Goal: Task Accomplishment & Management: Use online tool/utility

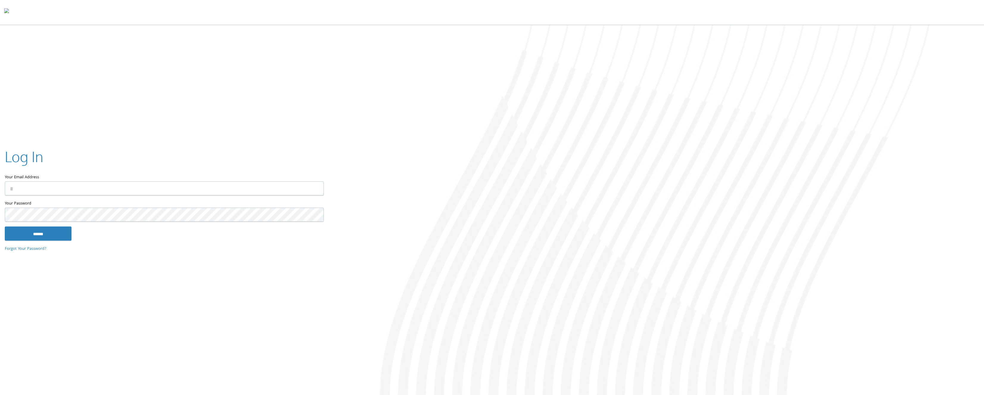
type input "**********"
click at [61, 237] on input "******" at bounding box center [38, 233] width 67 height 14
type input "**********"
